Goal: Check status: Check status

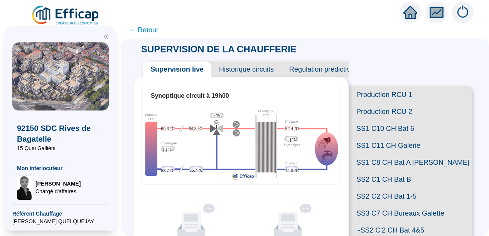
click at [431, 11] on icon "fund" at bounding box center [437, 12] width 12 height 9
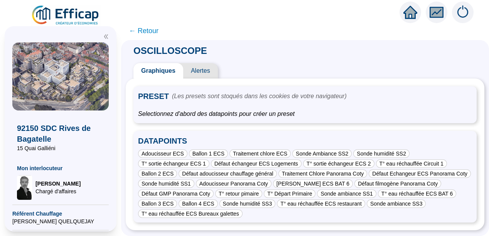
click at [250, 137] on span "DATAPOINTS" at bounding box center [305, 142] width 334 height 12
click at [214, 150] on div "Ballon 1 ECS" at bounding box center [208, 154] width 39 height 8
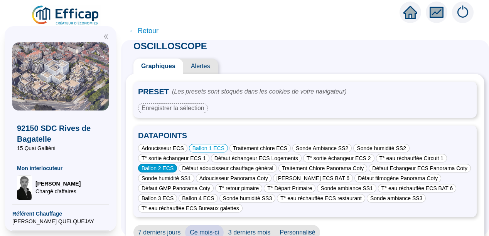
click at [163, 169] on div "Ballon 2 ECS" at bounding box center [157, 168] width 39 height 8
click at [177, 199] on div "Ballon 3 ECS" at bounding box center [157, 198] width 39 height 8
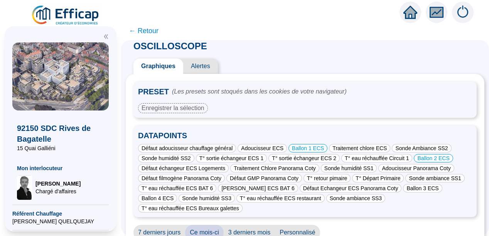
scroll to position [98, 0]
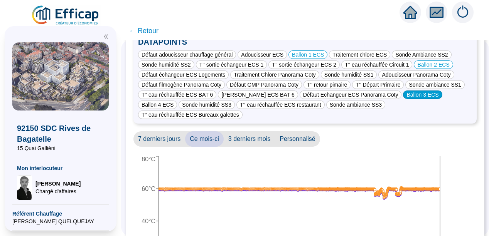
click at [418, 94] on div "Ballon 3 ECS" at bounding box center [422, 95] width 39 height 8
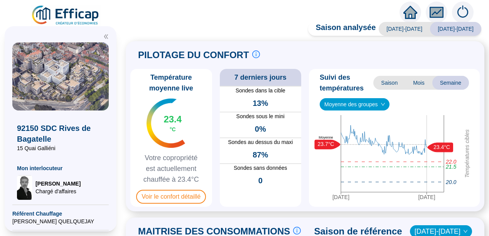
click at [131, 129] on div "Saison analysée [DATE]-[DATE] [DATE]-[DATE] PILOTAGE DU CONFORT Le pilotage du …" at bounding box center [305, 131] width 368 height 210
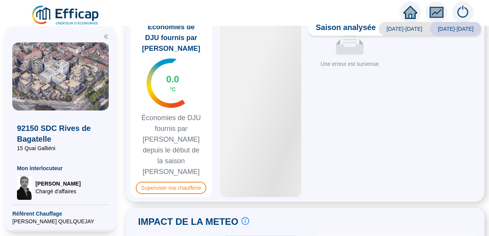
scroll to position [463, 0]
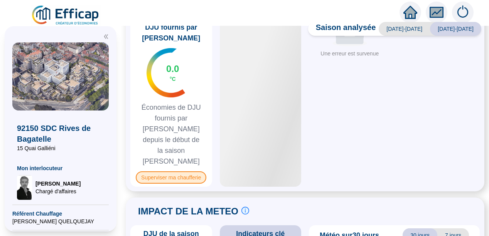
click at [173, 172] on span "Superviser ma chaufferie" at bounding box center [171, 178] width 71 height 12
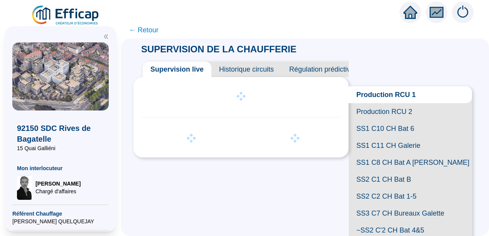
click at [251, 67] on span "Historique circuits" at bounding box center [246, 69] width 70 height 15
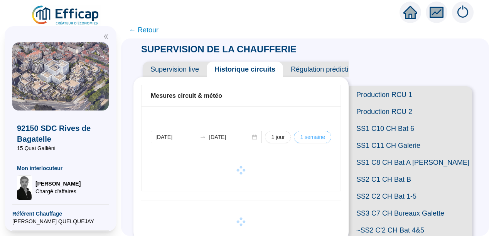
click at [310, 136] on span "1 semaine" at bounding box center [312, 137] width 25 height 8
type input "2025-09-08"
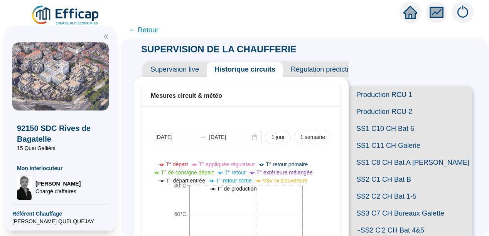
scroll to position [336, 0]
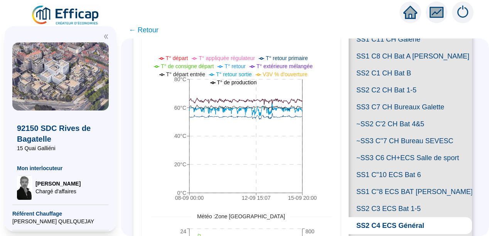
scroll to position [105, 0]
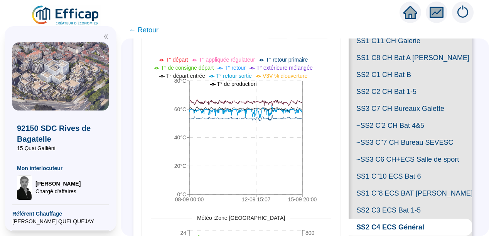
click at [404, 66] on span "SS1 C8 CH Bat A [PERSON_NAME]" at bounding box center [410, 57] width 123 height 17
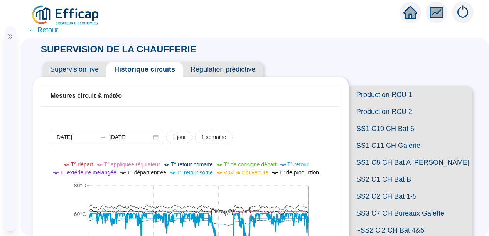
scroll to position [278, 0]
